Goal: Task Accomplishment & Management: Complete application form

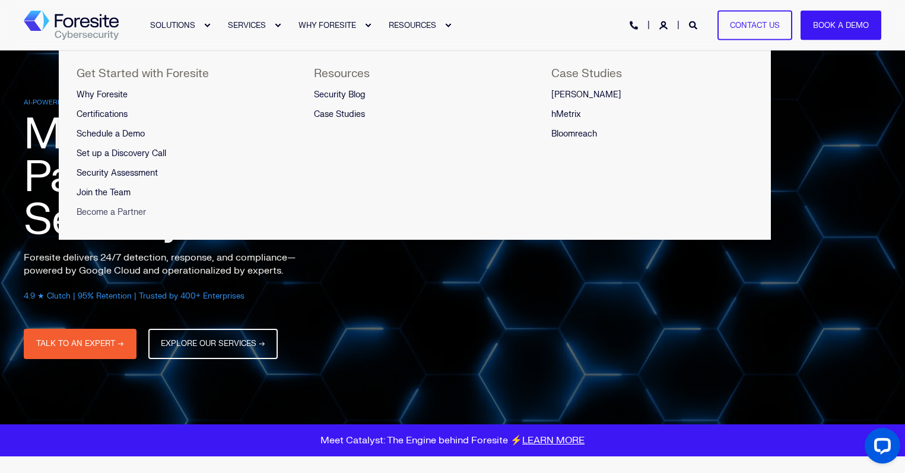
click at [118, 211] on span "Become a Partner" at bounding box center [111, 212] width 69 height 10
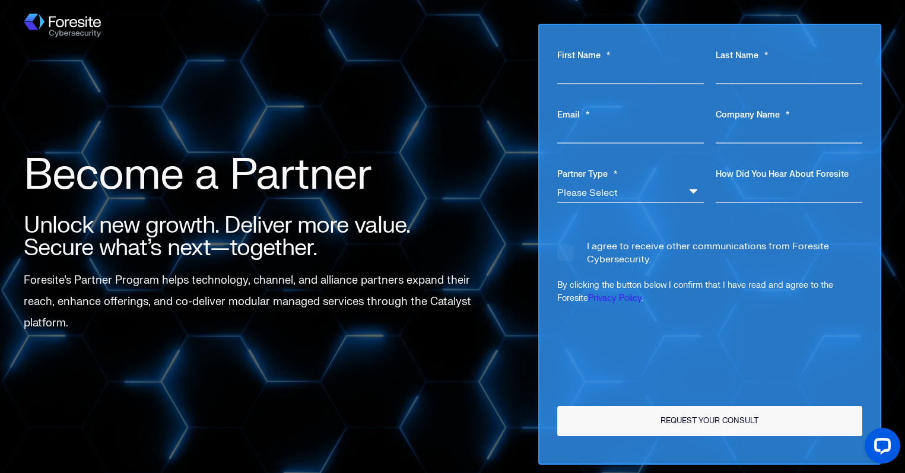
click at [387, 119] on div "Become a Partner Unlock new growth. Deliver more value. Secure what’s next—toge…" at bounding box center [452, 244] width 857 height 441
click at [289, 53] on div "Become a Partner Unlock new growth. Deliver more value. Secure what’s next—toge…" at bounding box center [452, 244] width 857 height 441
